Goal: Ask a question

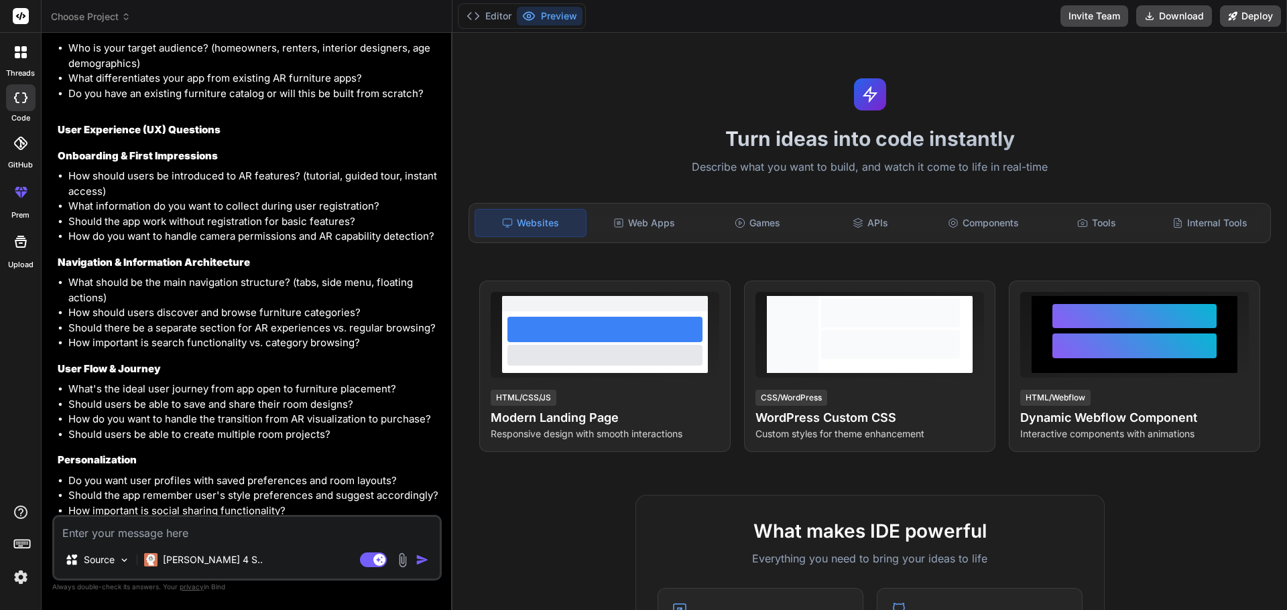
scroll to position [500, 0]
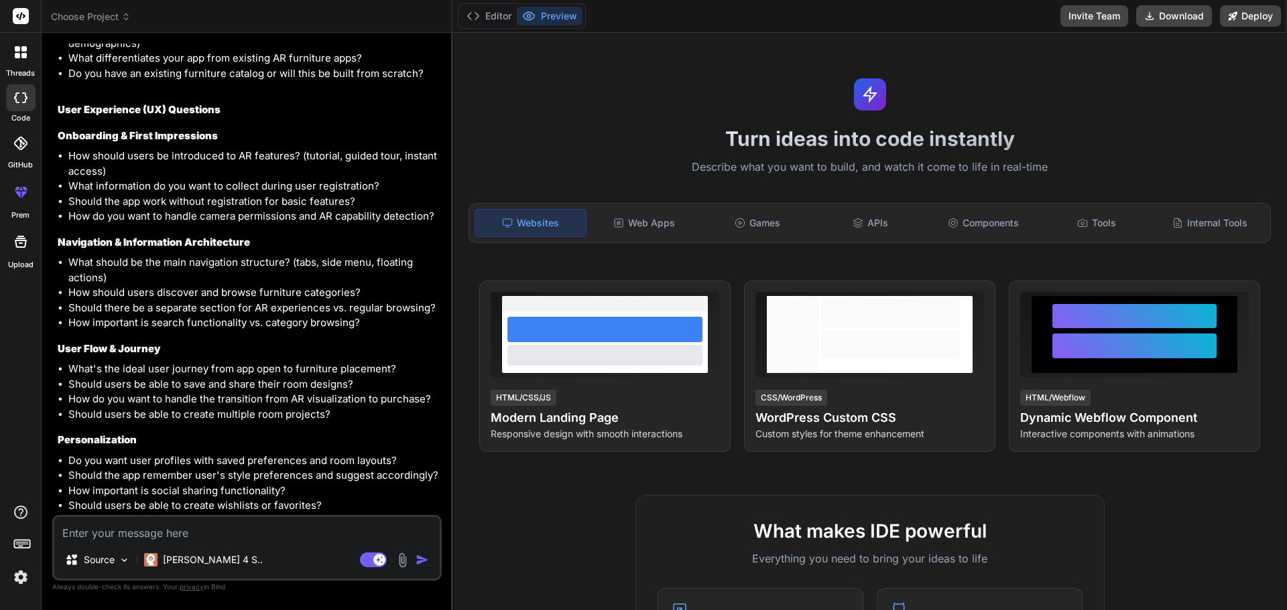
click at [71, 262] on li "What should be the main navigation structure? (tabs, side menu, floating action…" at bounding box center [253, 270] width 371 height 30
drag, startPoint x: 68, startPoint y: 292, endPoint x: 356, endPoint y: 288, distance: 288.2
click at [356, 288] on ul "What should be the main navigation structure? (tabs, side menu, floating action…" at bounding box center [248, 293] width 381 height 76
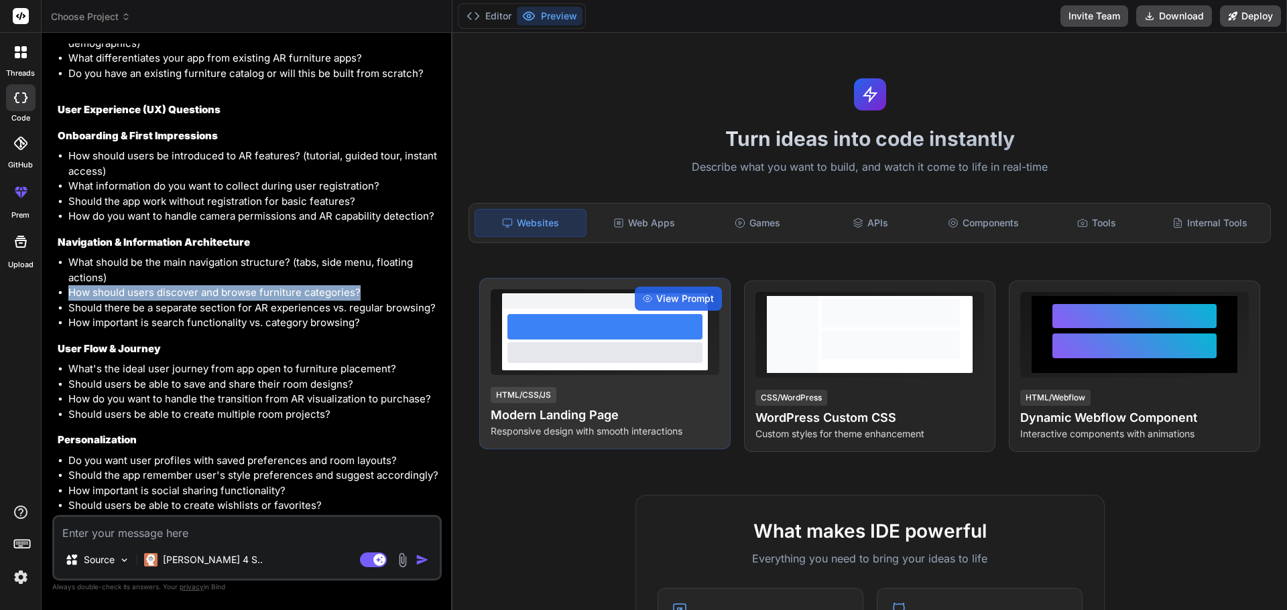
copy li "How should users discover and browse furniture categories?"
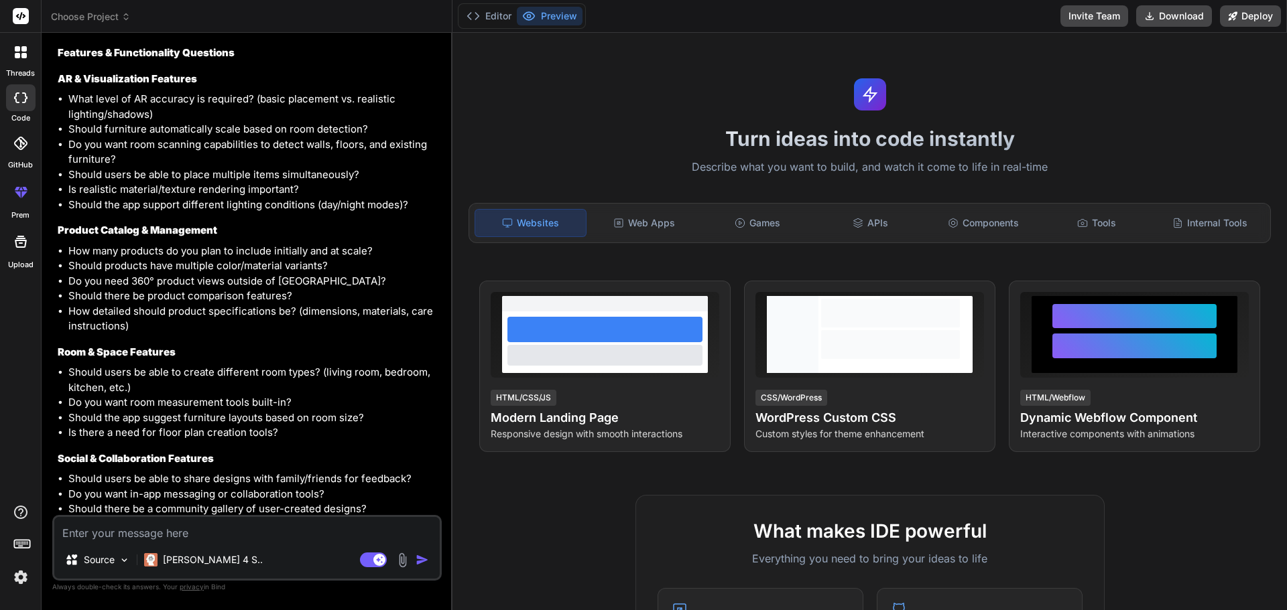
scroll to position [1103, 0]
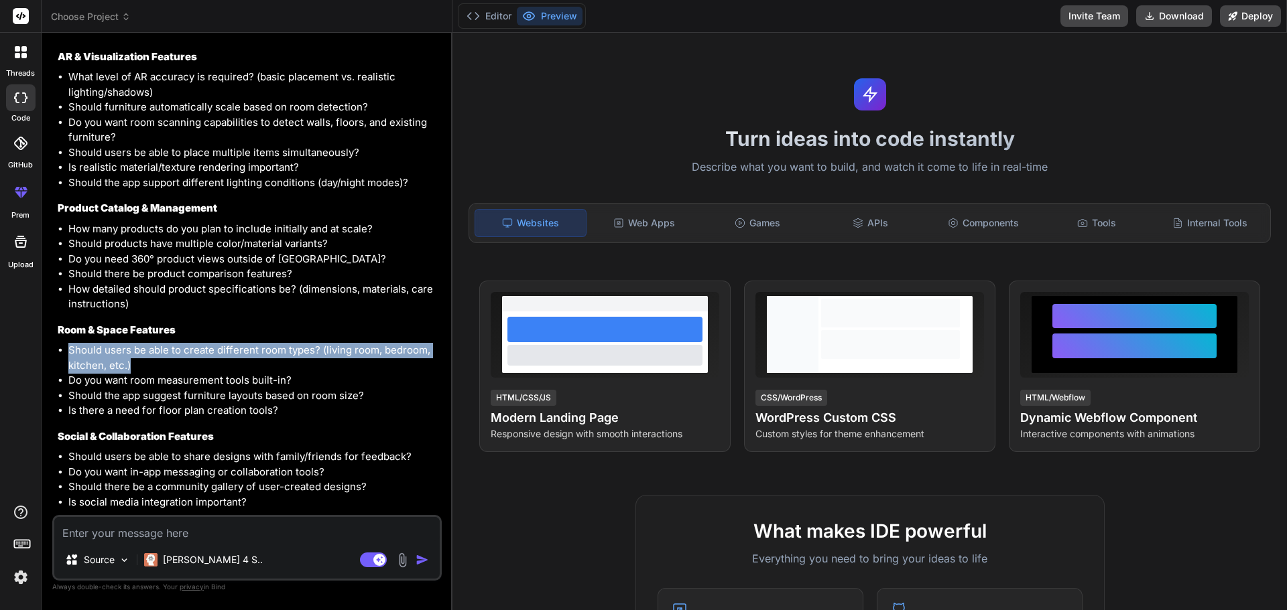
drag, startPoint x: 131, startPoint y: 365, endPoint x: 66, endPoint y: 357, distance: 65.5
click at [66, 357] on ul "Should users be able to create different room types? (living room, bedroom, kit…" at bounding box center [248, 381] width 381 height 76
copy li "Should users be able to create different room types? (living room, bedroom, kit…"
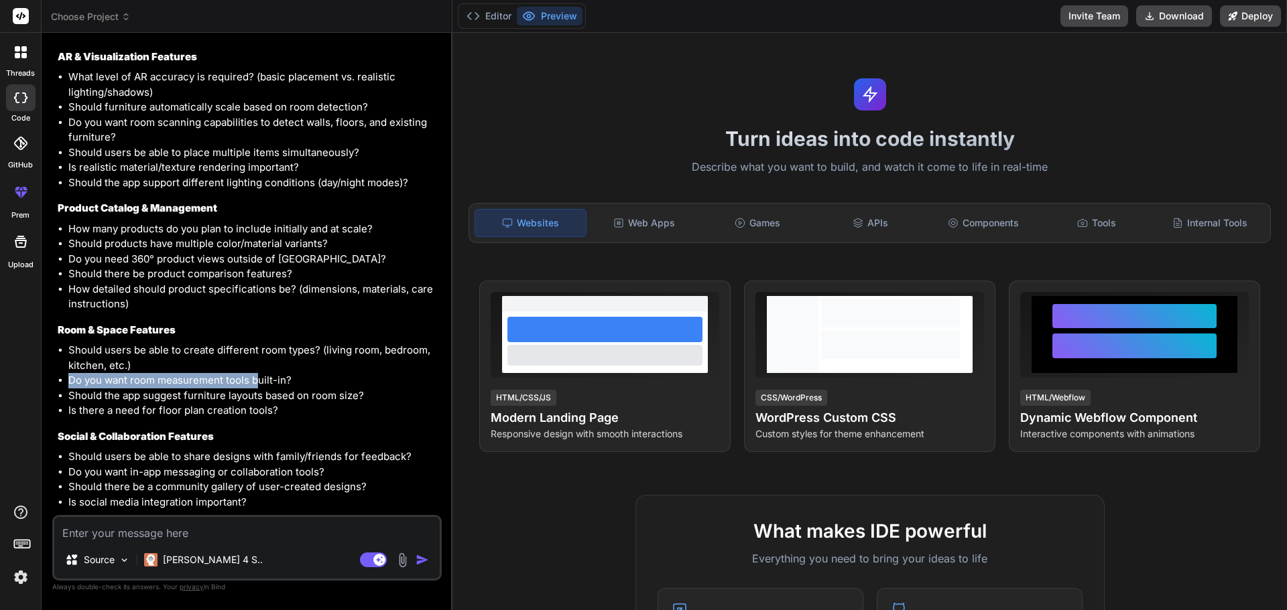
drag, startPoint x: 70, startPoint y: 382, endPoint x: 259, endPoint y: 373, distance: 189.8
click at [259, 373] on li "Do you want room measurement tools built-in?" at bounding box center [253, 380] width 371 height 15
click at [134, 401] on li "Should the app suggest furniture layouts based on room size?" at bounding box center [253, 396] width 371 height 15
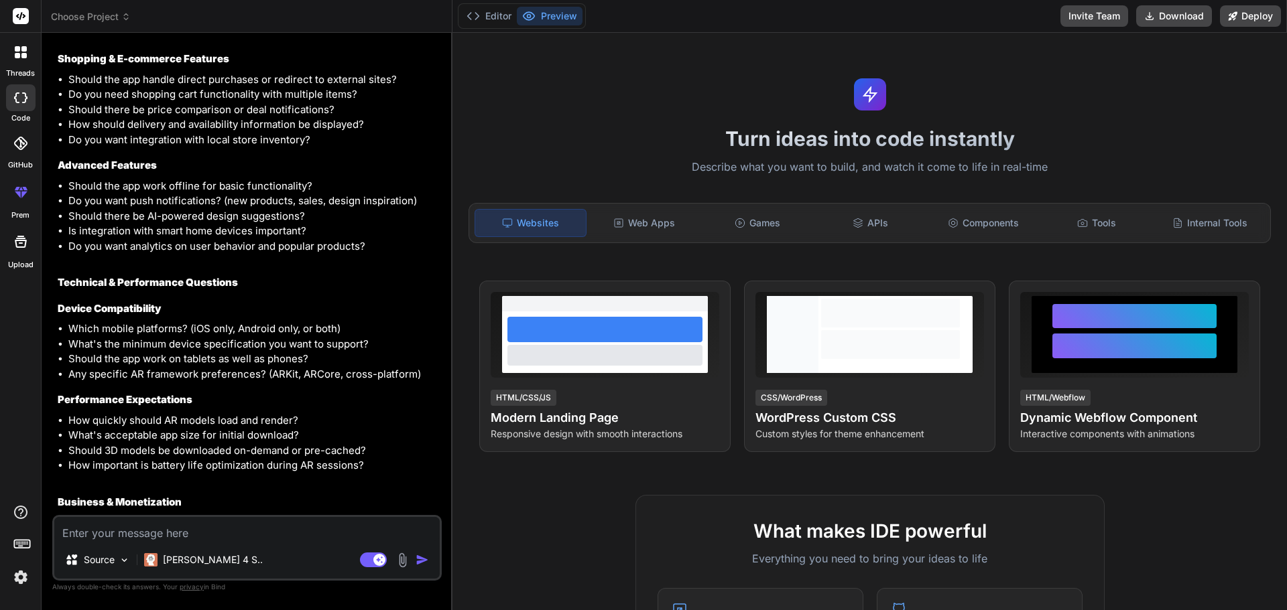
scroll to position [1706, 0]
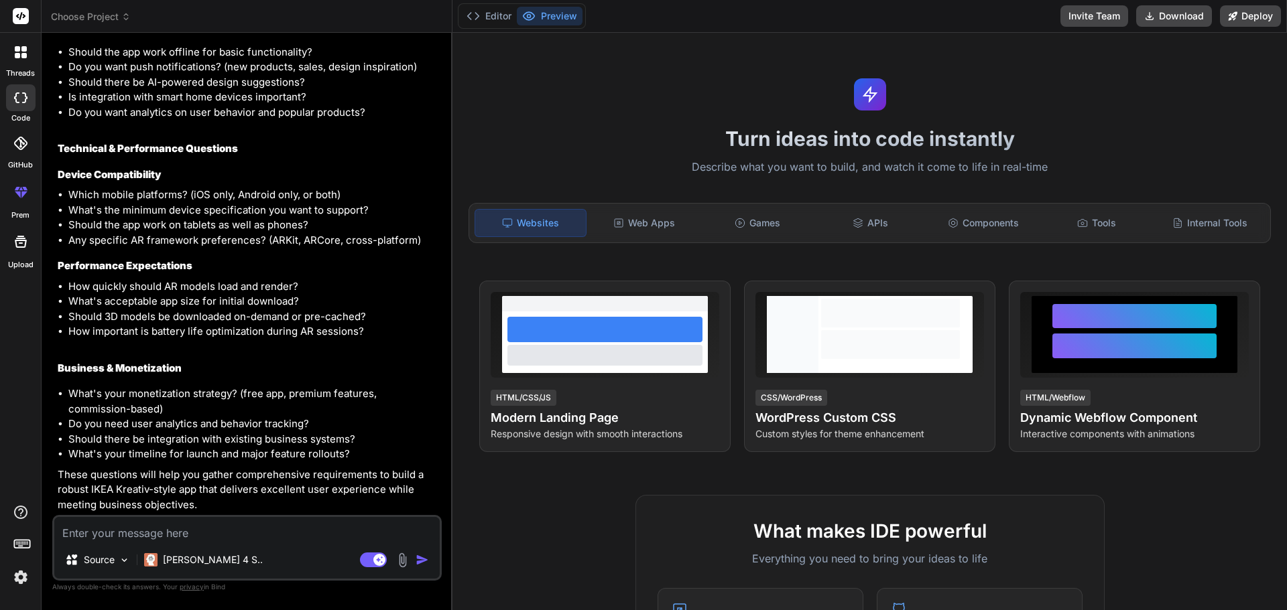
click at [245, 328] on li "How important is battery life optimization during AR sessions?" at bounding box center [253, 331] width 371 height 15
